Goal: Task Accomplishment & Management: Manage account settings

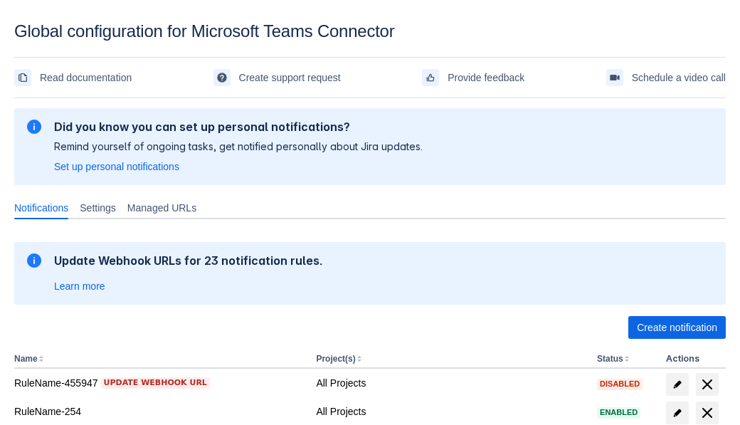
click at [677, 327] on span "Create notification" at bounding box center [677, 327] width 80 height 23
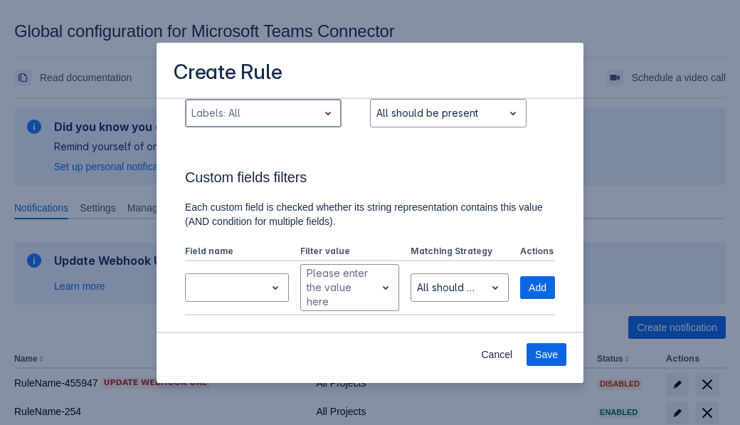
click at [263, 113] on div "Scrollable content" at bounding box center [251, 113] width 121 height 17
type input "289885_label"
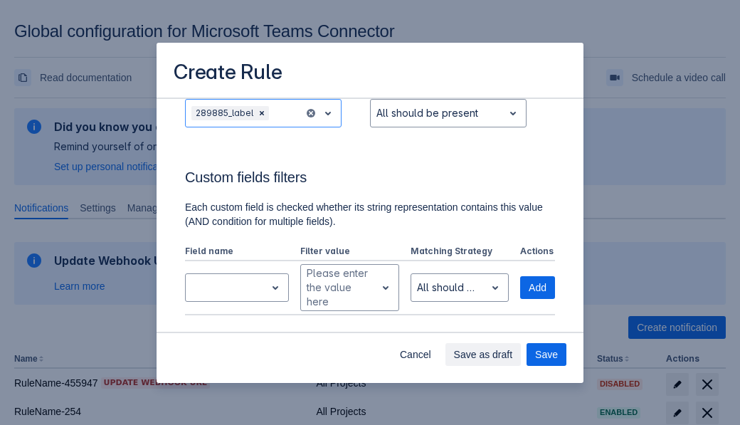
scroll to position [958, 0]
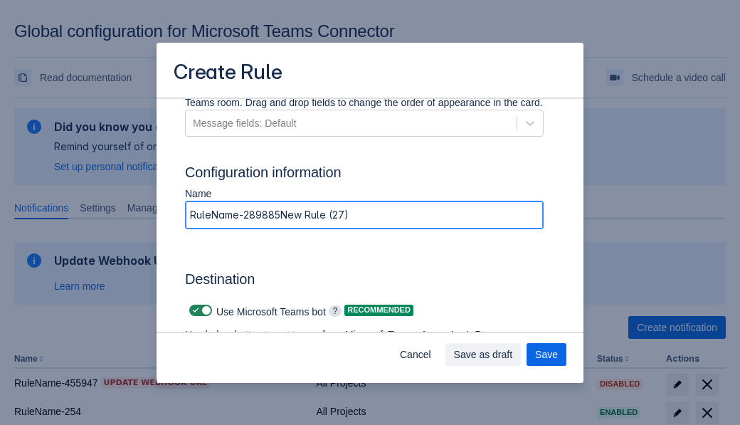
type input "RuleName-289885New Rule (27)"
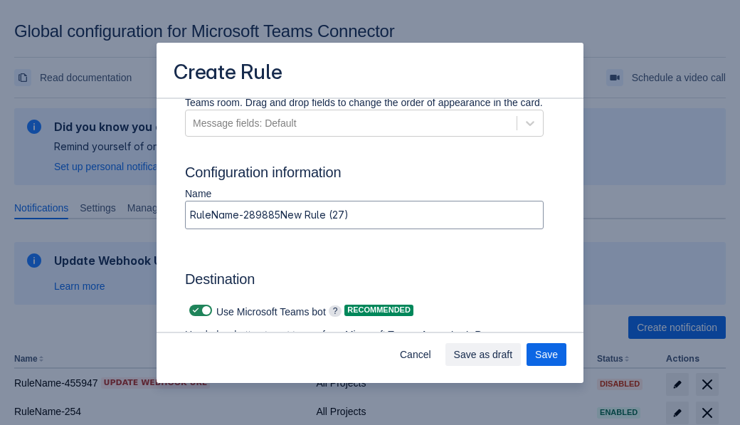
click at [194, 310] on span "Scrollable content" at bounding box center [195, 310] width 11 height 11
click at [194, 310] on input "Scrollable content" at bounding box center [193, 310] width 9 height 9
checkbox input "false"
type input "https://prod-74.westus.logic.azure.com:443/workflows/f11e74d8c9ca438c8769757d73…"
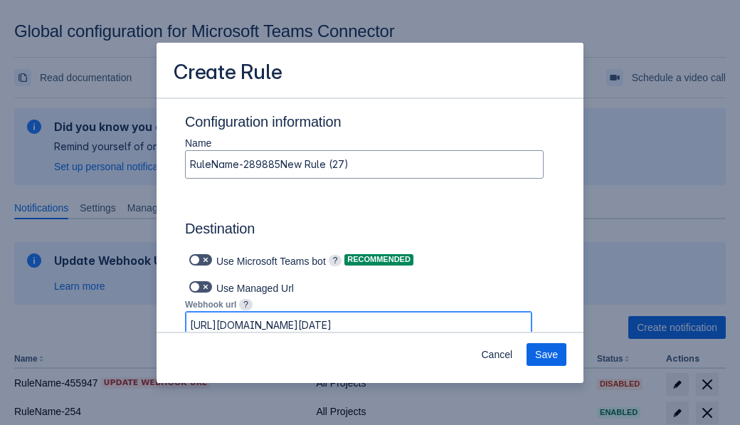
click at [546, 354] on span "Save" at bounding box center [546, 354] width 23 height 23
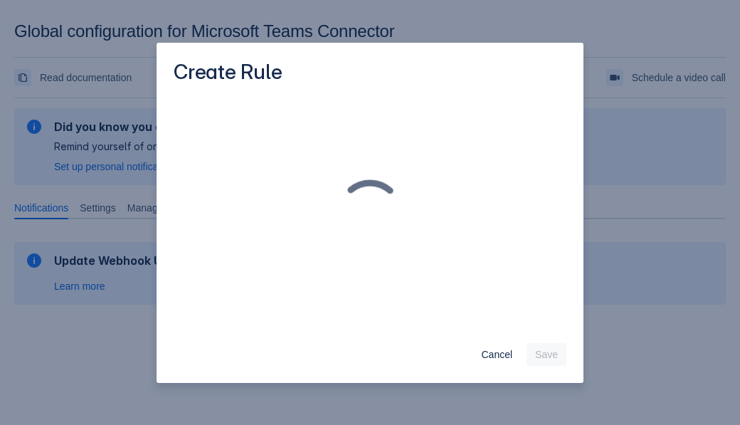
scroll to position [0, 0]
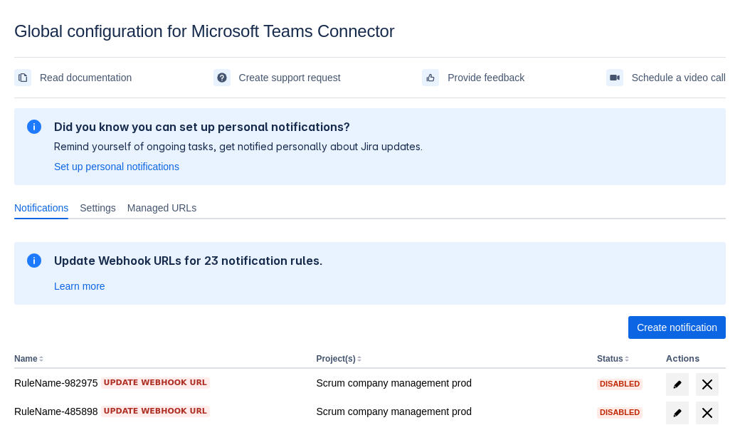
scroll to position [347, 0]
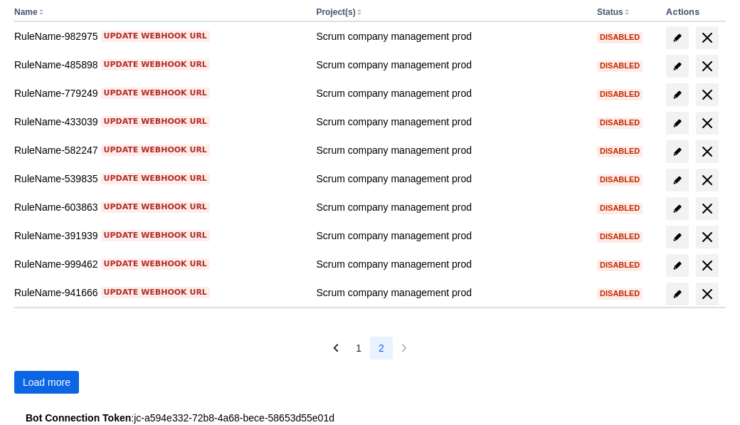
click at [46, 382] on span "Load more" at bounding box center [47, 382] width 48 height 23
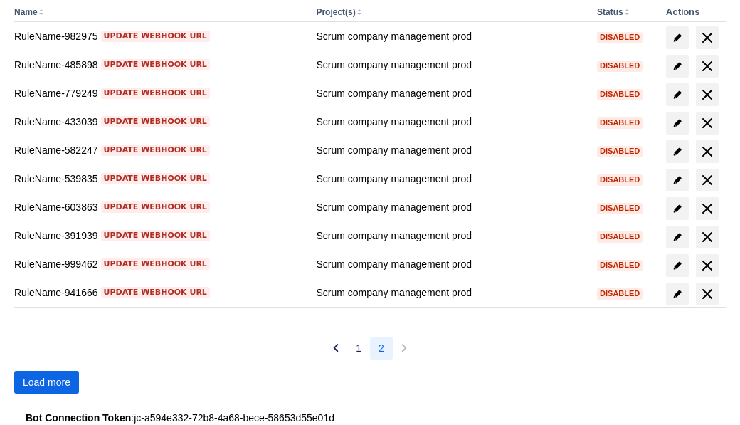
click at [46, 382] on span "Load more" at bounding box center [47, 382] width 48 height 23
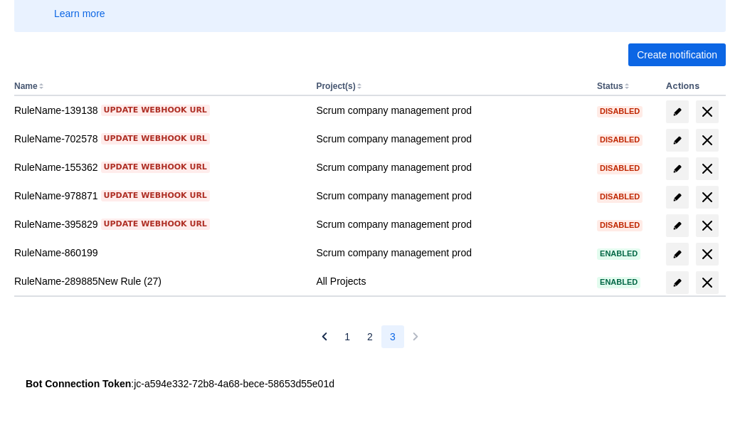
scroll to position [273, 0]
click at [707, 282] on span "delete" at bounding box center [707, 282] width 17 height 17
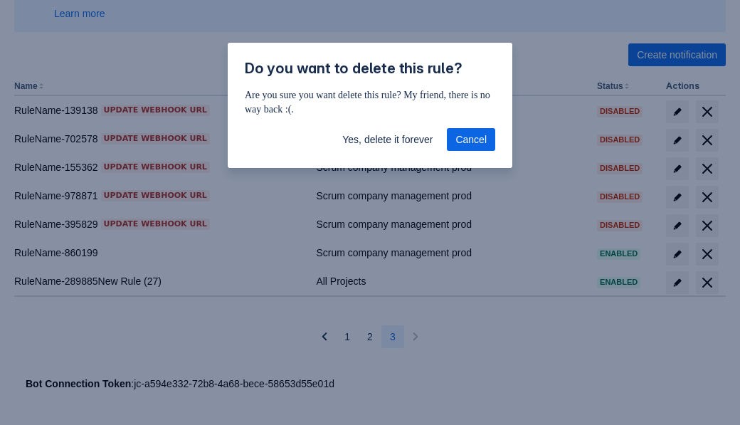
click at [387, 139] on span "Yes, delete it forever" at bounding box center [387, 139] width 90 height 23
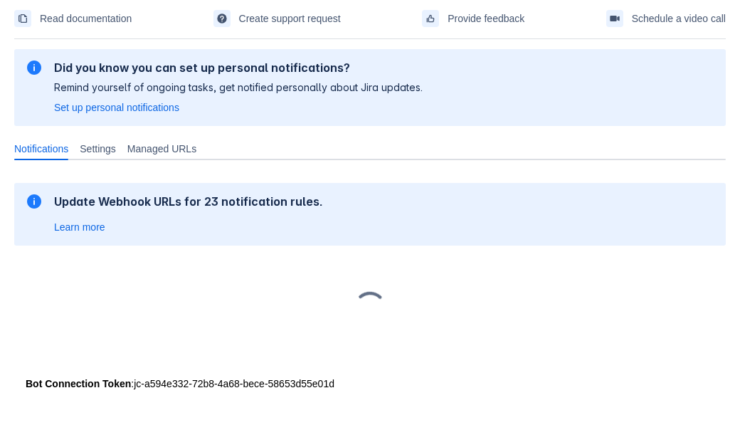
scroll to position [59, 0]
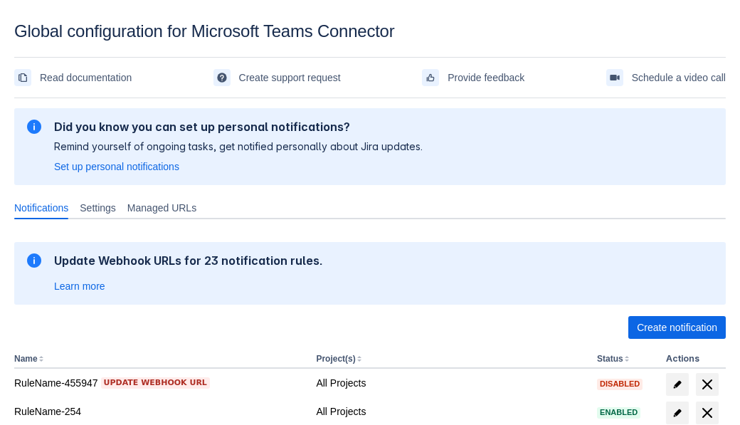
click at [677, 327] on span "Create notification" at bounding box center [677, 327] width 80 height 23
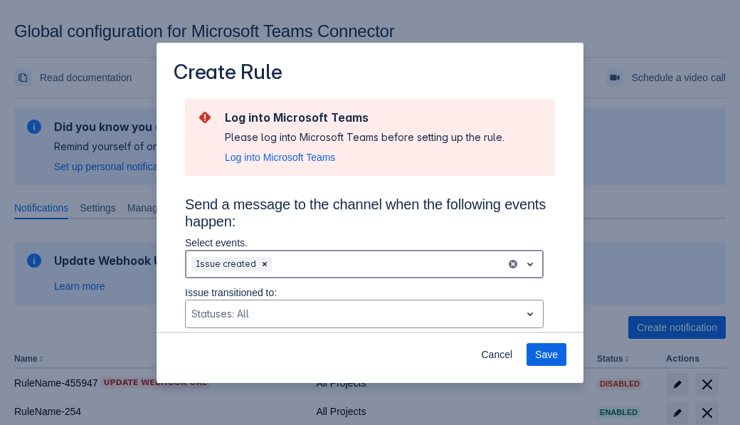
click at [364, 264] on div "Scrollable content" at bounding box center [388, 263] width 226 height 17
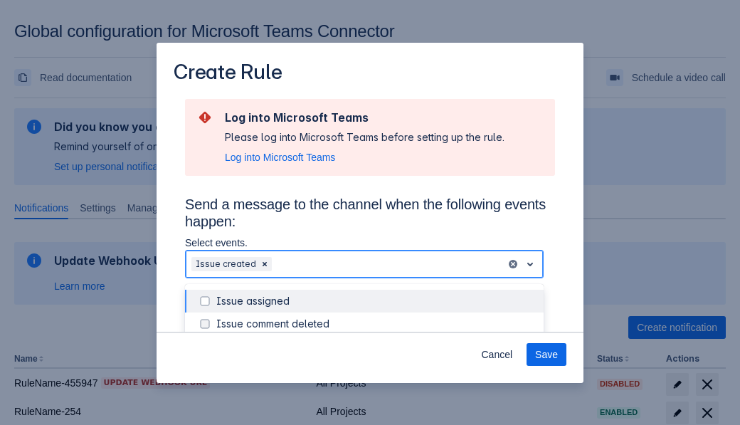
click at [376, 385] on div "Issue created" at bounding box center [375, 392] width 319 height 14
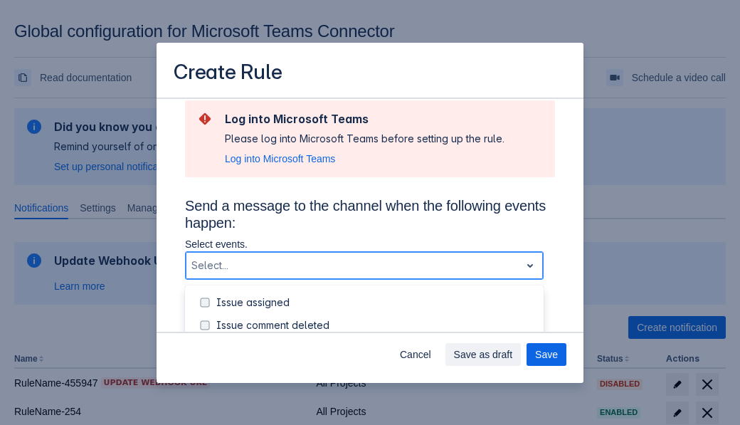
scroll to position [179, 0]
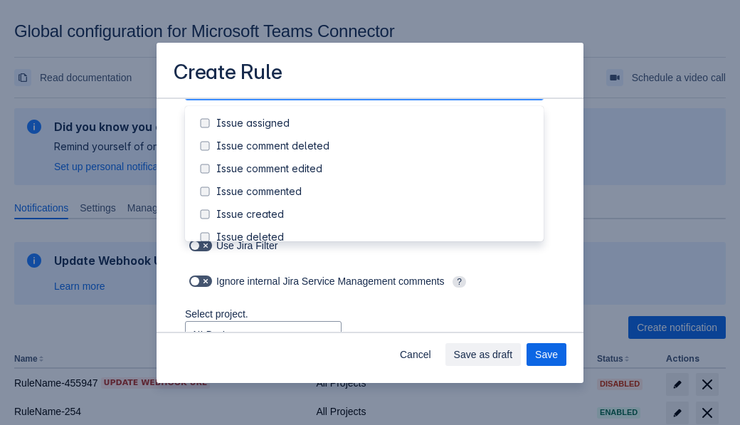
click at [376, 344] on div "Issue updated" at bounding box center [375, 351] width 319 height 14
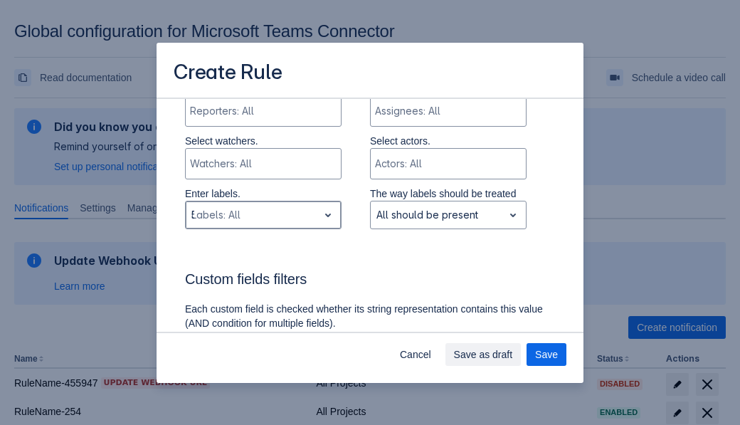
type input "584254_label"
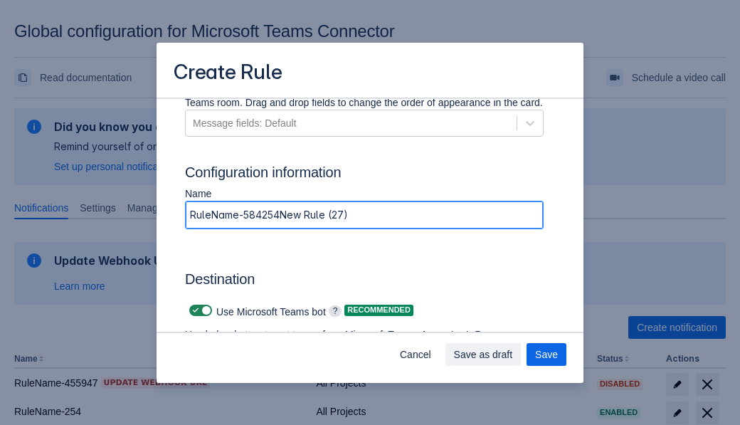
type input "RuleName-584254New Rule (27)"
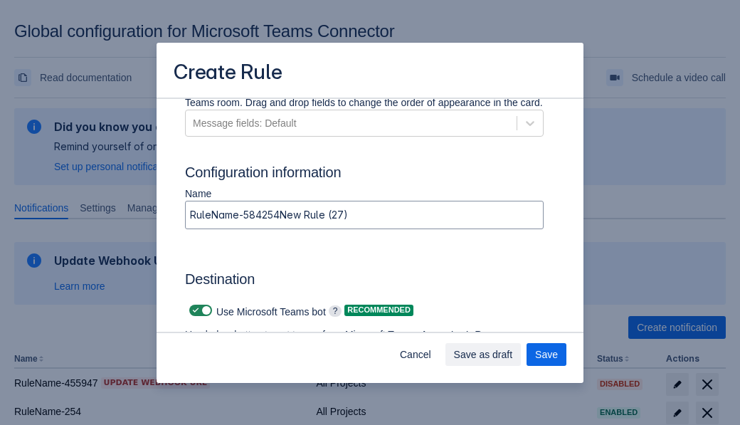
click at [194, 310] on span "Scrollable content" at bounding box center [195, 310] width 11 height 11
click at [194, 310] on input "Scrollable content" at bounding box center [193, 310] width 9 height 9
checkbox input "false"
type input "https://prod-34.westus.logic.azure.com:443/workflows/b225ecea21af403f967199aab2…"
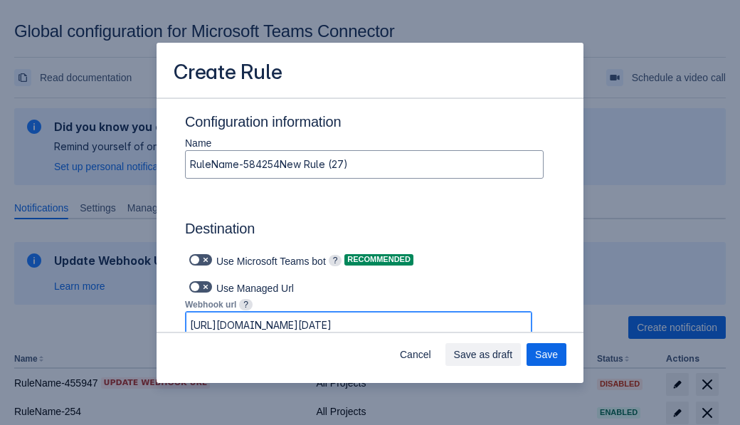
click at [513, 354] on span "Save as draft" at bounding box center [483, 354] width 59 height 23
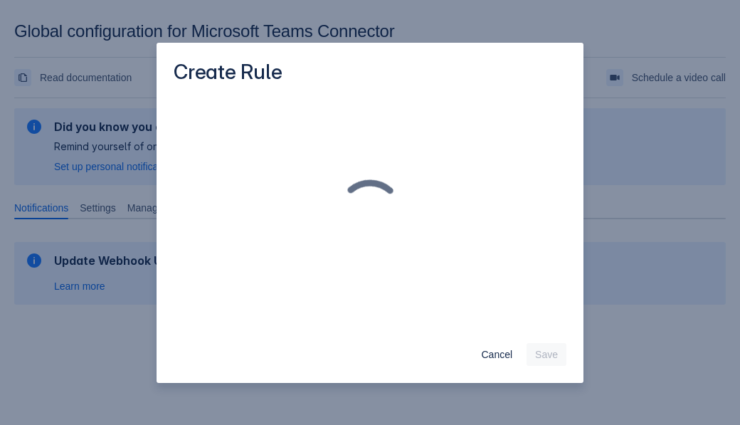
scroll to position [0, 0]
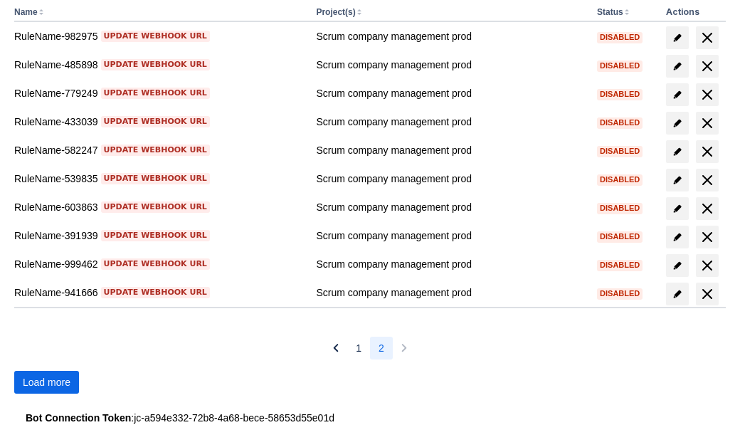
click at [46, 382] on span "Load more" at bounding box center [47, 382] width 48 height 23
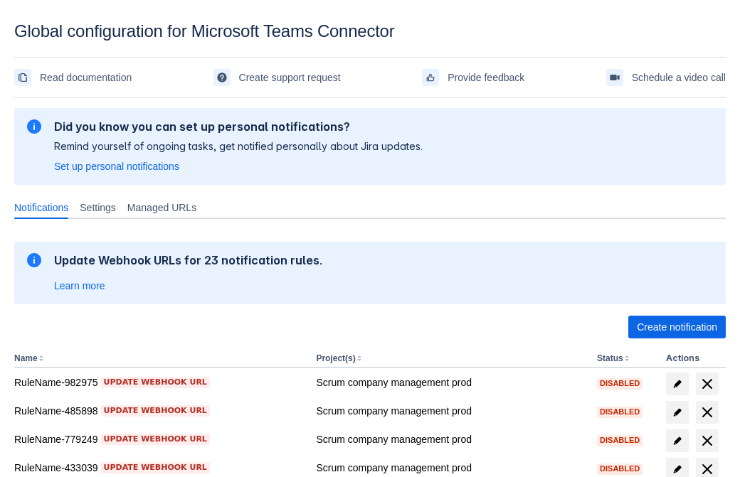
scroll to position [294, 0]
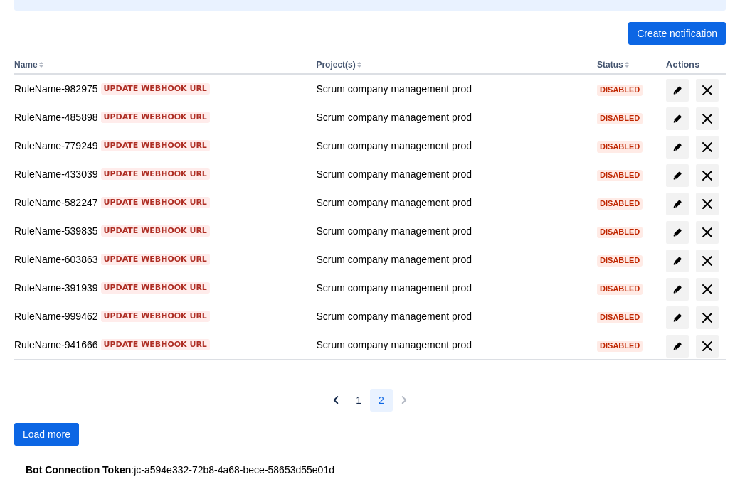
click at [46, 435] on span "Load more" at bounding box center [47, 434] width 48 height 23
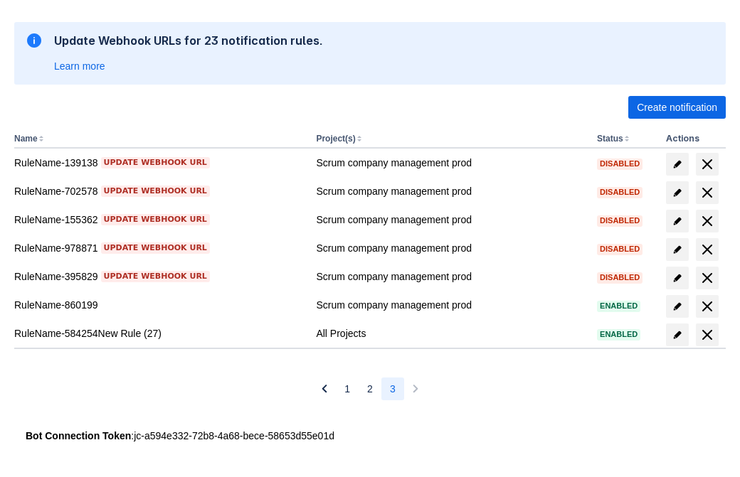
click at [707, 335] on span "delete" at bounding box center [707, 335] width 17 height 17
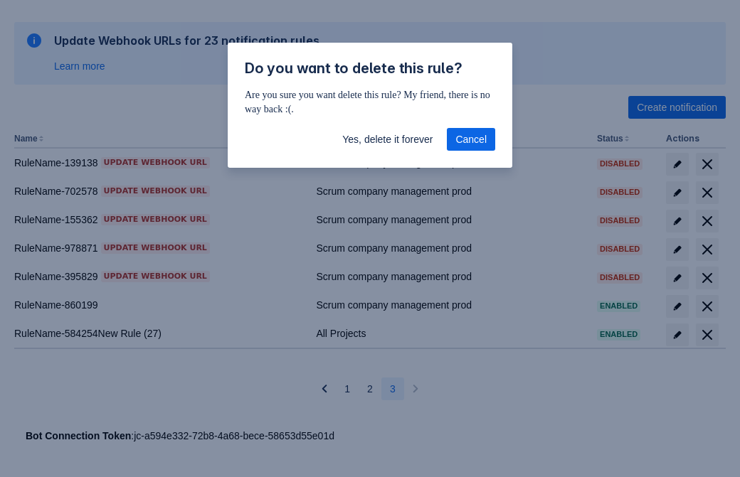
click at [387, 139] on span "Yes, delete it forever" at bounding box center [387, 139] width 90 height 23
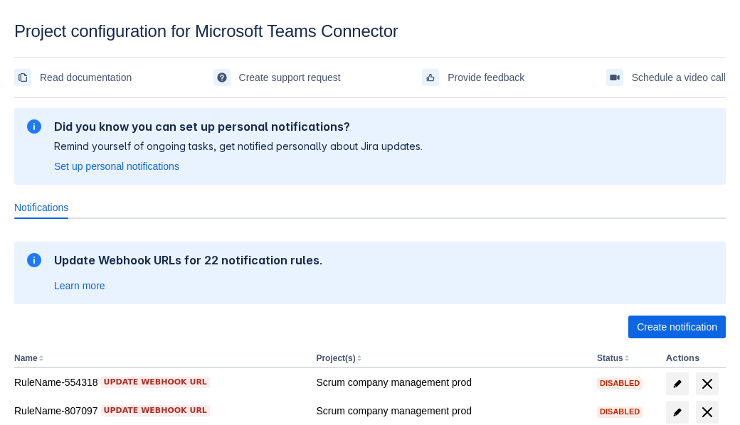
click at [677, 327] on span "Create notification" at bounding box center [677, 327] width 80 height 23
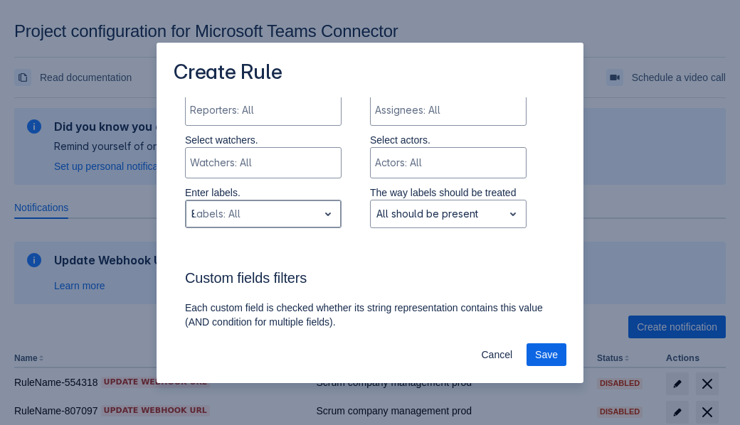
type input "870481_label"
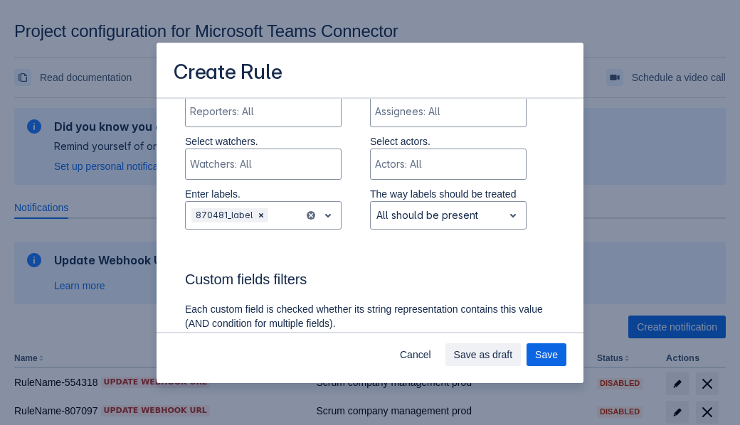
scroll to position [908, 0]
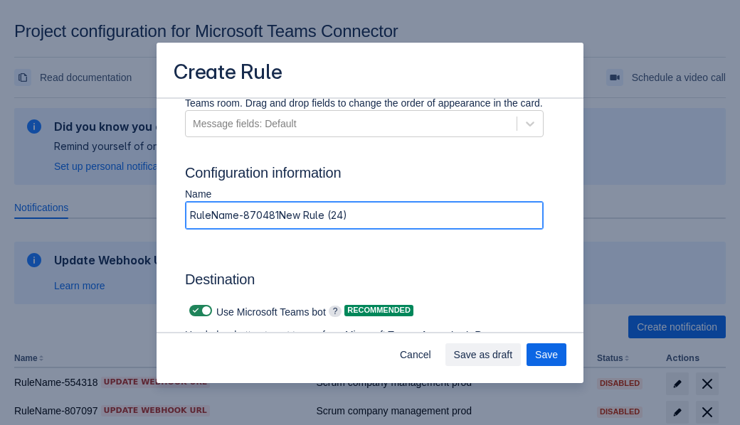
type input "RuleName-870481New Rule (24)"
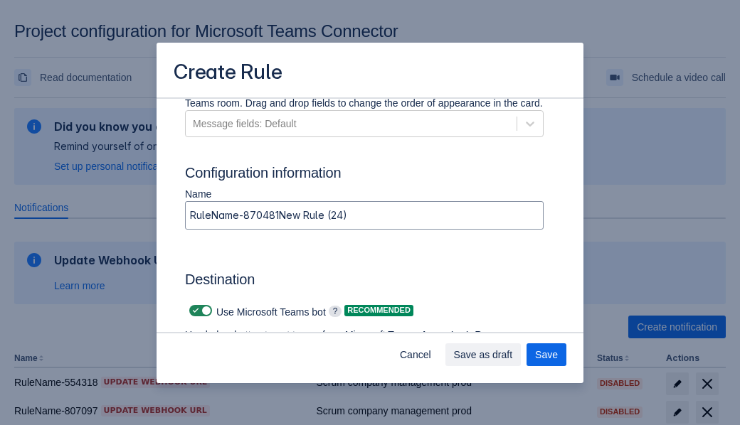
click at [194, 311] on span at bounding box center [195, 310] width 11 height 11
click at [194, 311] on input "checkbox" at bounding box center [193, 311] width 9 height 9
checkbox input "false"
type input "[URL][DOMAIN_NAME][DATE]"
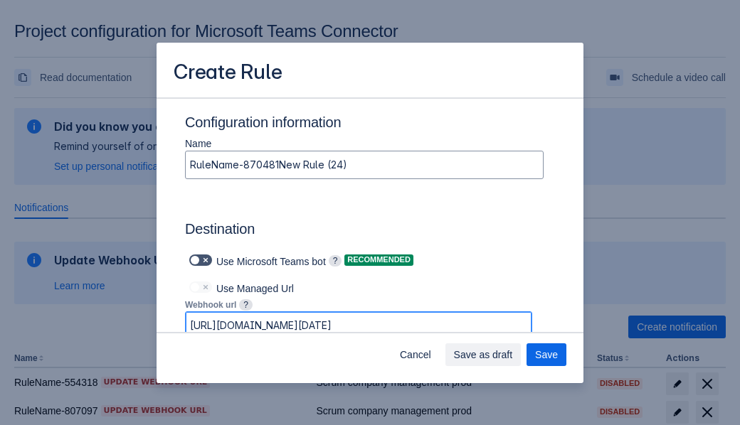
click at [513, 355] on span "Save as draft" at bounding box center [483, 355] width 59 height 23
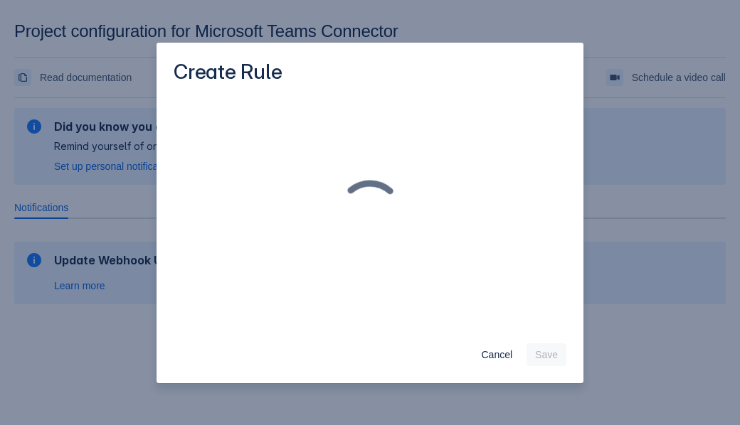
scroll to position [0, 0]
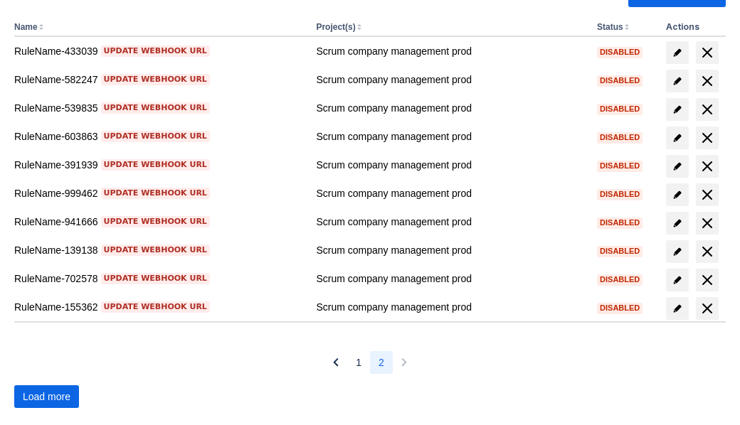
click at [46, 397] on span "Load more" at bounding box center [47, 397] width 48 height 23
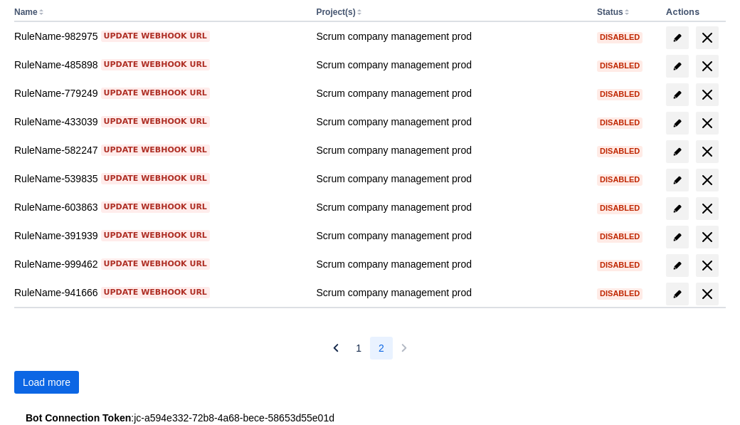
click at [46, 382] on span "Load more" at bounding box center [47, 382] width 48 height 23
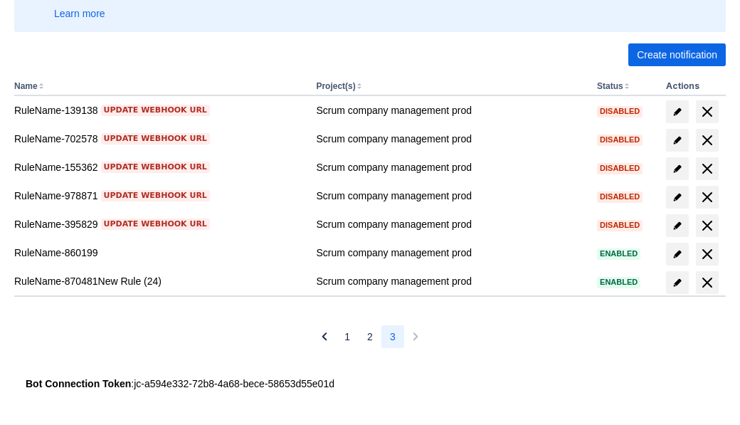
click at [707, 282] on span "delete" at bounding box center [707, 282] width 17 height 17
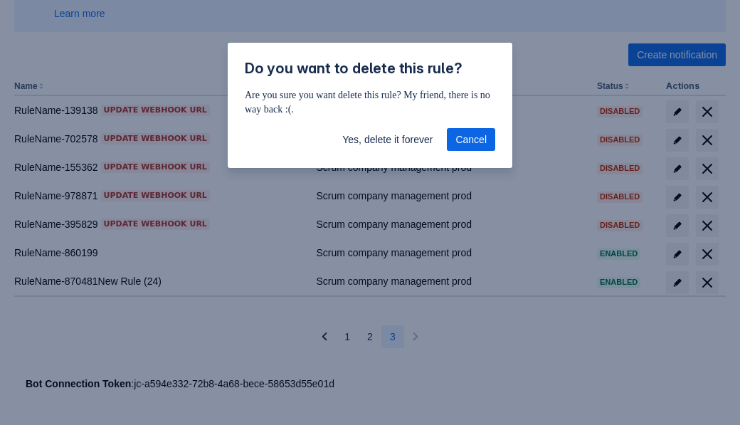
click at [387, 139] on span "Yes, delete it forever" at bounding box center [387, 139] width 90 height 23
